Goal: Task Accomplishment & Management: Complete application form

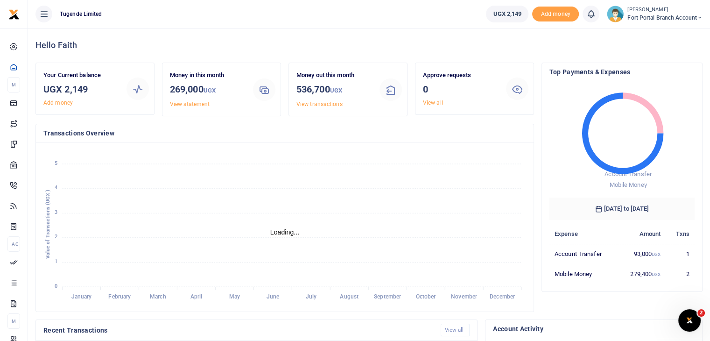
scroll to position [7, 7]
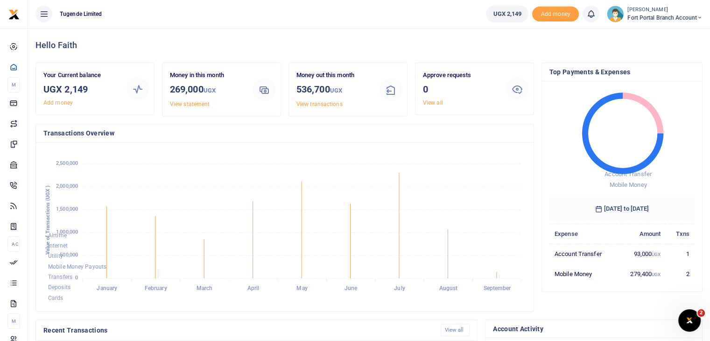
click at [615, 15] on img at bounding box center [615, 14] width 17 height 17
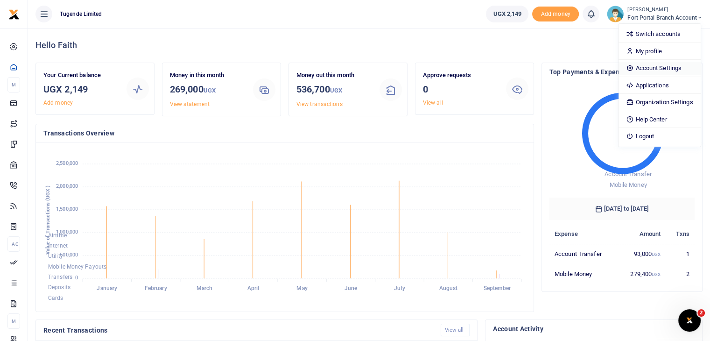
click at [644, 66] on link "Account Settings" at bounding box center [660, 68] width 82 height 13
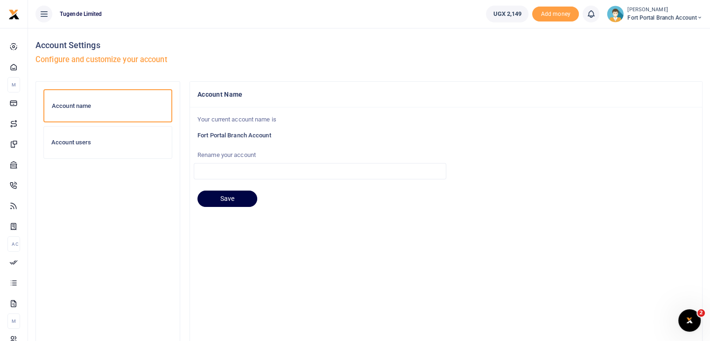
click at [78, 142] on h6 "Account users" at bounding box center [107, 142] width 113 height 7
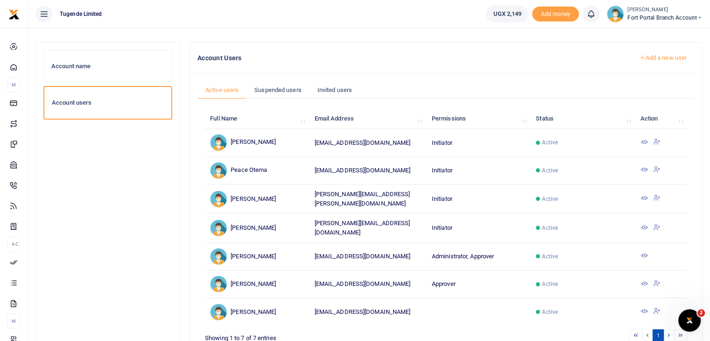
scroll to position [39, 0]
click at [272, 90] on link "Suspended users" at bounding box center [278, 91] width 63 height 18
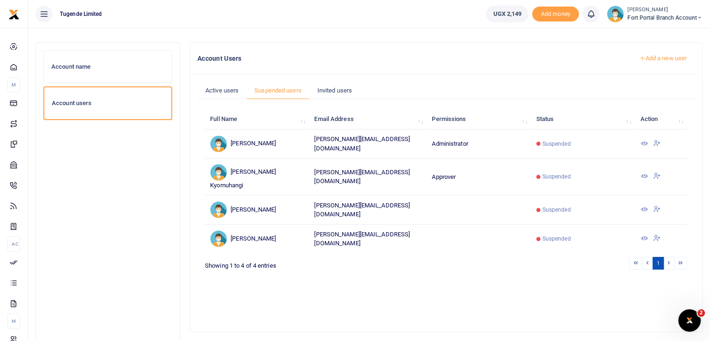
click at [644, 172] on icon at bounding box center [643, 175] width 7 height 7
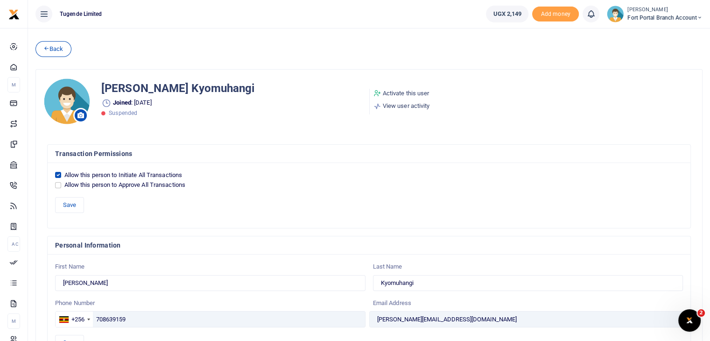
click at [617, 14] on img at bounding box center [615, 14] width 17 height 17
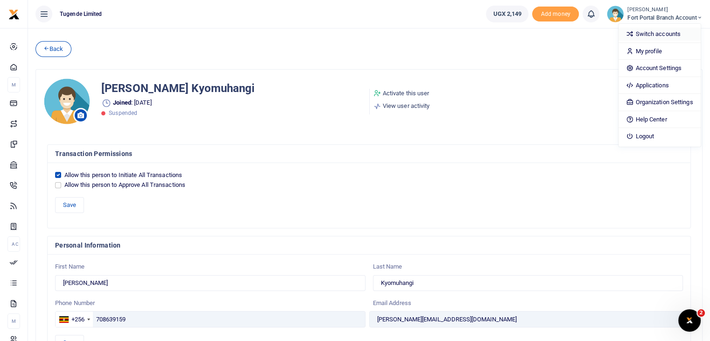
click at [648, 35] on link "Switch accounts" at bounding box center [660, 34] width 82 height 13
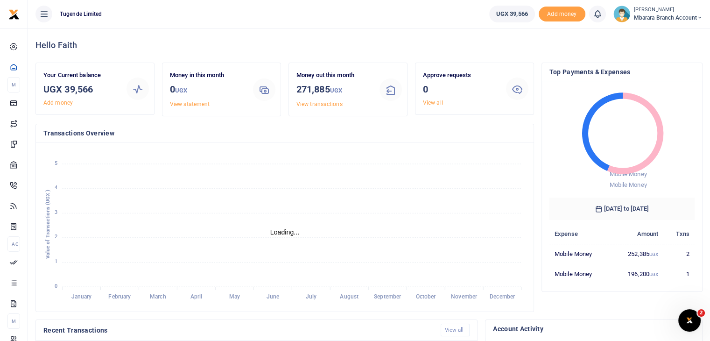
scroll to position [7, 7]
click at [620, 15] on img at bounding box center [622, 14] width 17 height 17
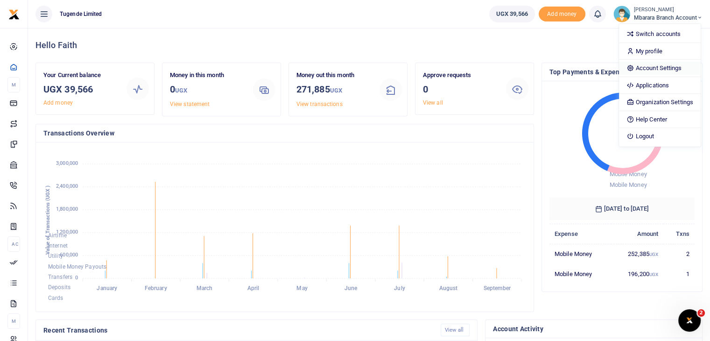
click at [648, 70] on link "Account Settings" at bounding box center [660, 68] width 82 height 13
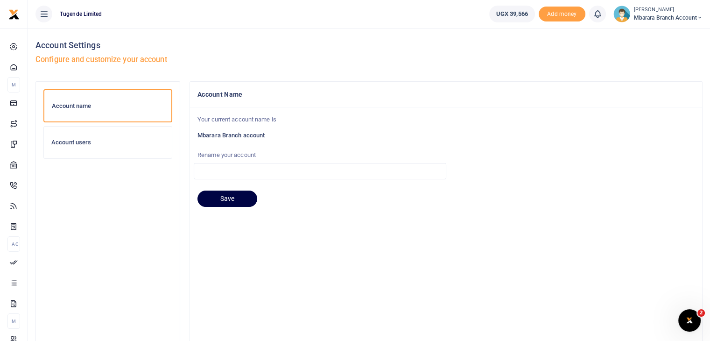
click at [84, 142] on h6 "Account users" at bounding box center [107, 142] width 113 height 7
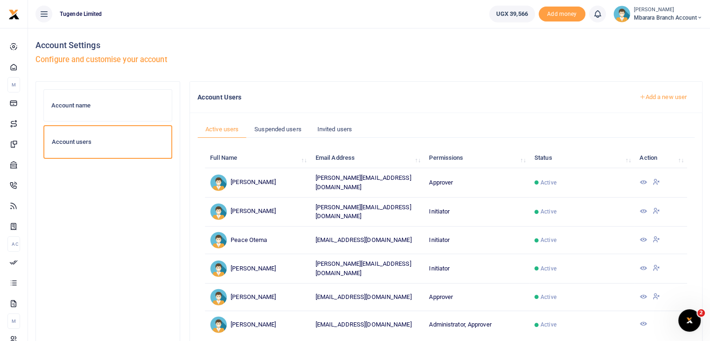
click at [663, 98] on link "Add a new user" at bounding box center [663, 97] width 64 height 16
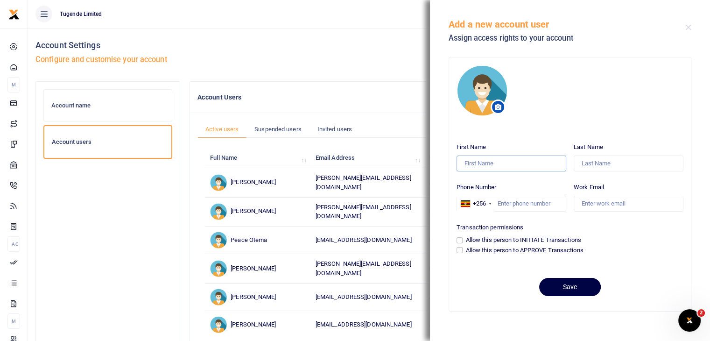
click at [498, 162] on input "First Name" at bounding box center [512, 164] width 110 height 16
type input "[PERSON_NAME]"
click at [595, 163] on input "Last Name" at bounding box center [629, 164] width 110 height 16
click at [503, 203] on input "Phone Number" at bounding box center [512, 204] width 110 height 16
paste input "708639159"
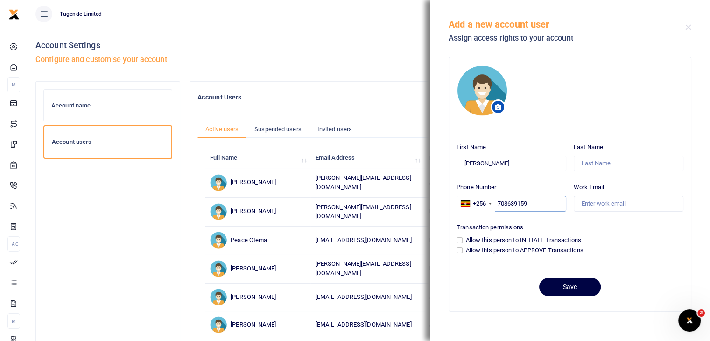
type input "708639159"
click at [460, 241] on input "Allow this person to INITIATE Transactions" at bounding box center [460, 240] width 6 height 6
checkbox input "true"
click at [598, 205] on input "Work Email" at bounding box center [629, 204] width 110 height 16
paste input "clovia.kyomuhangi@gotugende.com"
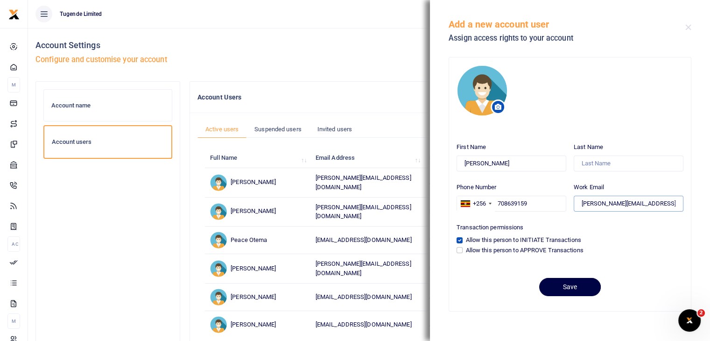
scroll to position [0, 6]
type input "clovia.kyomuhangi@gotugende.com"
click at [594, 163] on input "Last Name" at bounding box center [629, 164] width 110 height 16
paste input "Kyomuhangi"
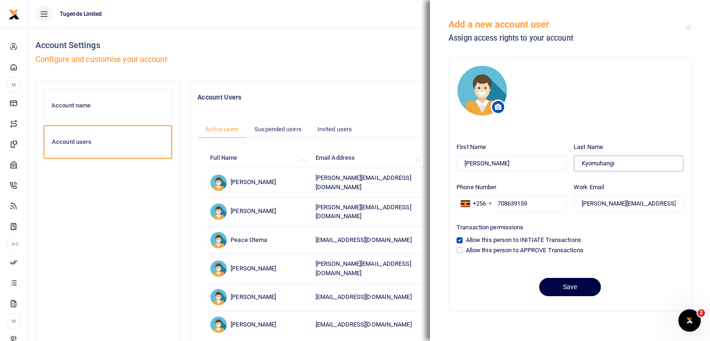
type input "Kyomuhangi"
click at [600, 201] on input "clovia.kyomuhangi@gotugende.com" at bounding box center [629, 204] width 110 height 16
click at [479, 164] on input "Clovia" at bounding box center [512, 164] width 110 height 16
click at [498, 201] on input "708639159" at bounding box center [512, 204] width 110 height 16
click at [635, 159] on input "Kyomuhangi" at bounding box center [629, 164] width 110 height 16
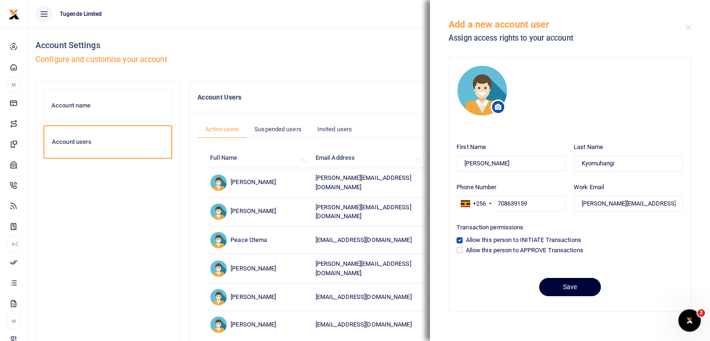
click at [568, 290] on button "Save" at bounding box center [570, 287] width 62 height 18
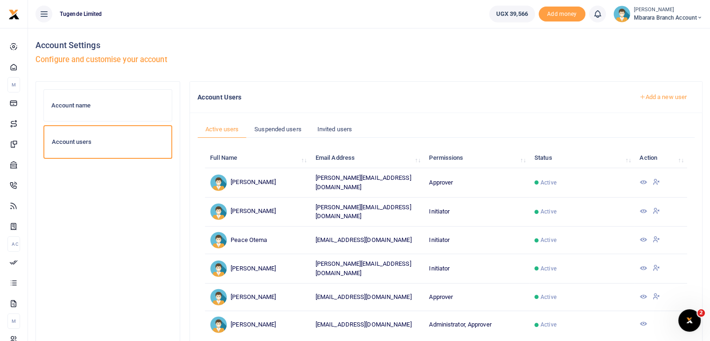
click at [620, 17] on img at bounding box center [622, 14] width 17 height 17
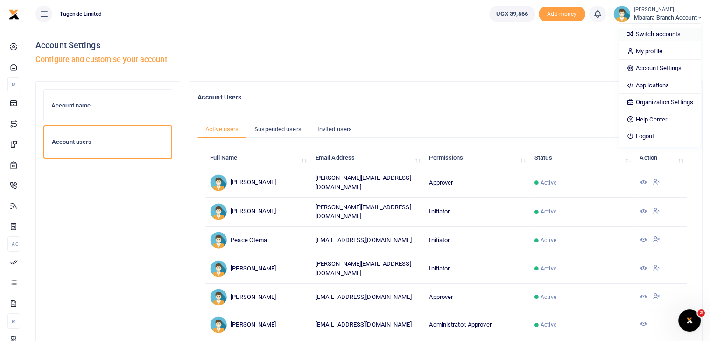
click at [638, 33] on link "Switch accounts" at bounding box center [660, 34] width 82 height 13
